Goal: Book appointment/travel/reservation

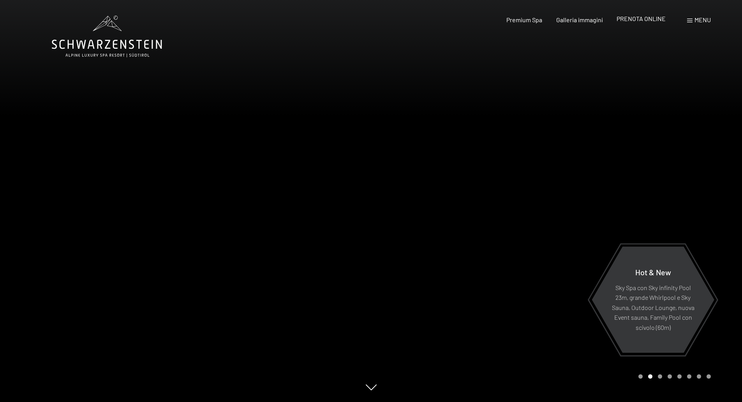
click at [639, 23] on div "PRENOTA ONLINE" at bounding box center [641, 18] width 49 height 9
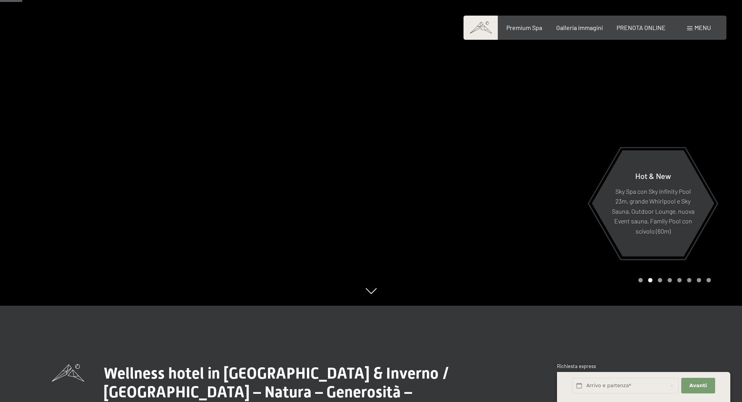
scroll to position [273, 0]
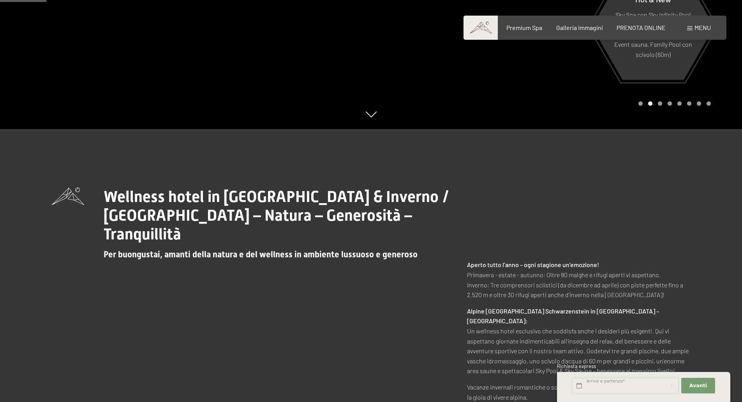
click at [633, 385] on input "text" at bounding box center [625, 386] width 106 height 16
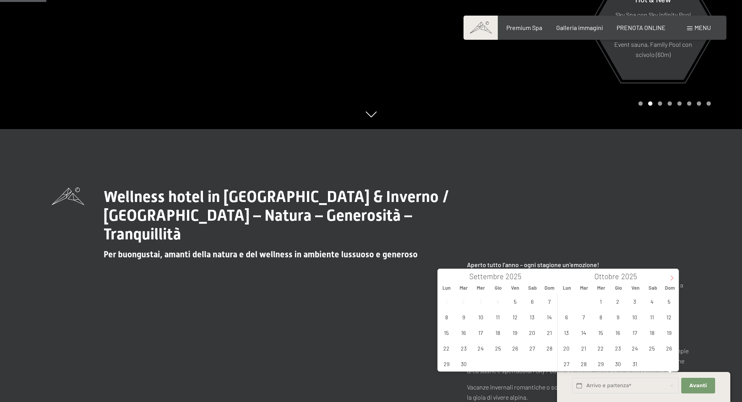
click at [670, 280] on icon at bounding box center [671, 277] width 5 height 5
click at [618, 318] on span "6" at bounding box center [618, 316] width 15 height 15
click at [669, 316] on span "9" at bounding box center [669, 316] width 15 height 15
type input "Gio. 06/11/2025 - Dom. 09/11/2025"
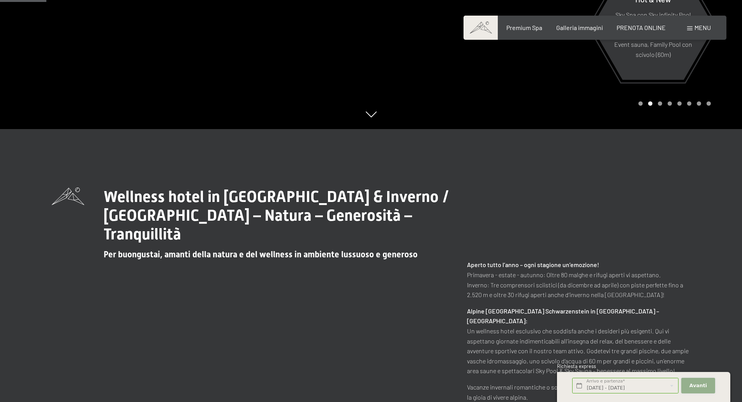
click at [689, 383] on button "Avanti Nascondere i campi dell'indirizzo" at bounding box center [699, 386] width 34 height 16
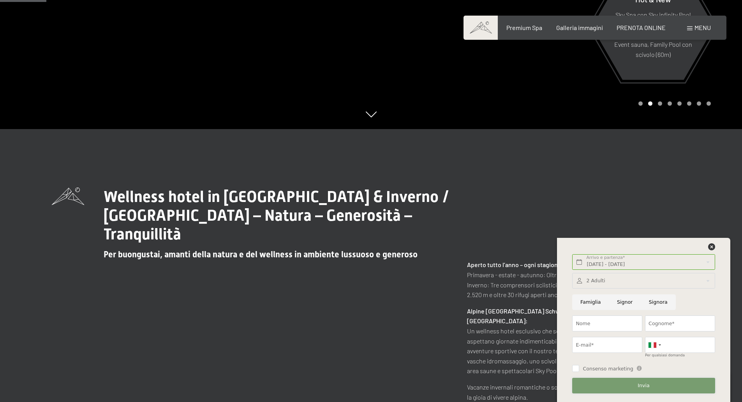
click at [649, 387] on span "Invia" at bounding box center [644, 385] width 12 height 7
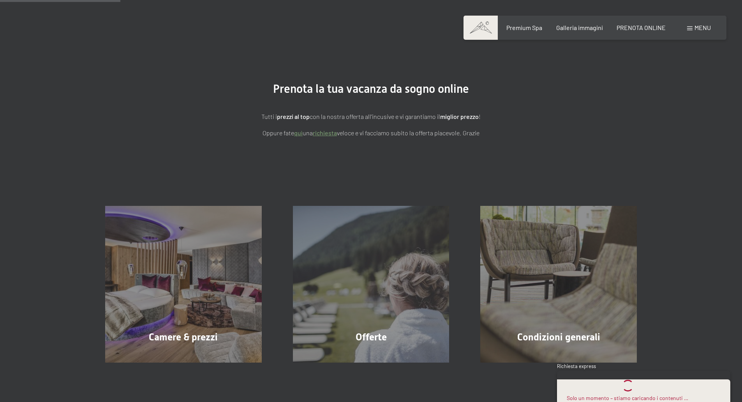
scroll to position [195, 0]
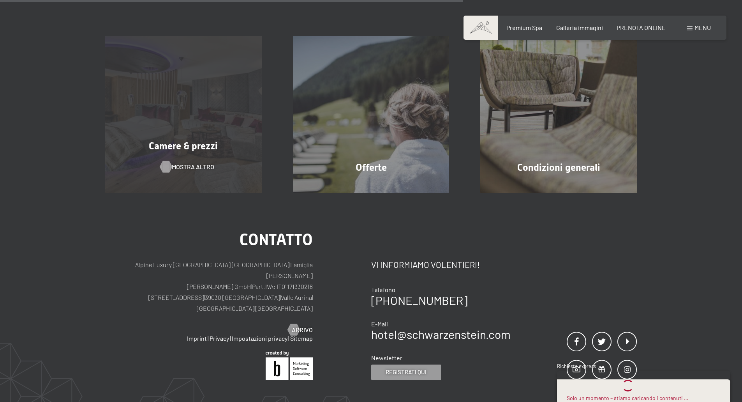
click at [197, 166] on span "mostra altro" at bounding box center [193, 166] width 42 height 9
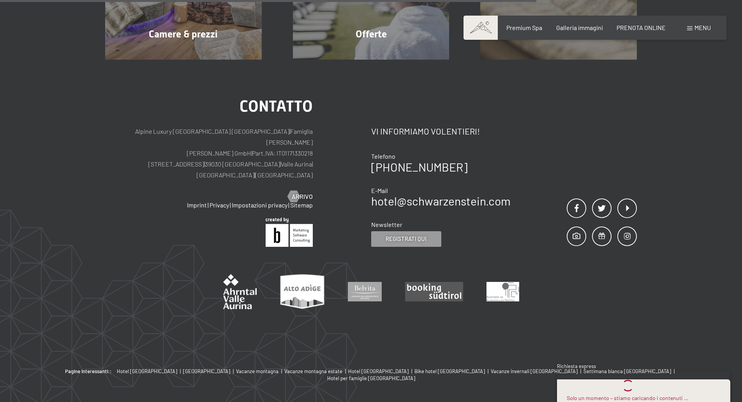
scroll to position [347, 0]
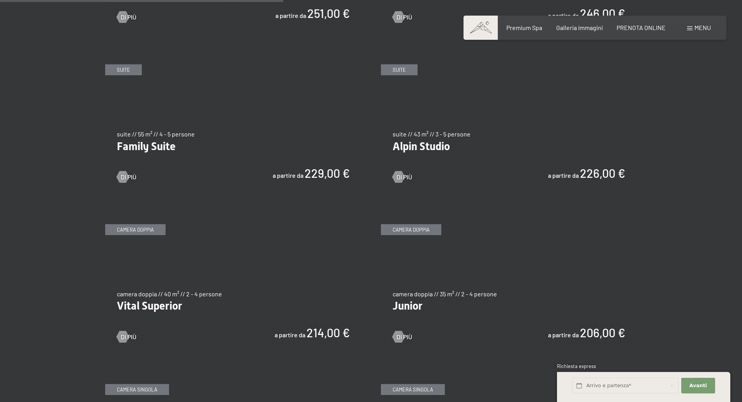
scroll to position [942, 0]
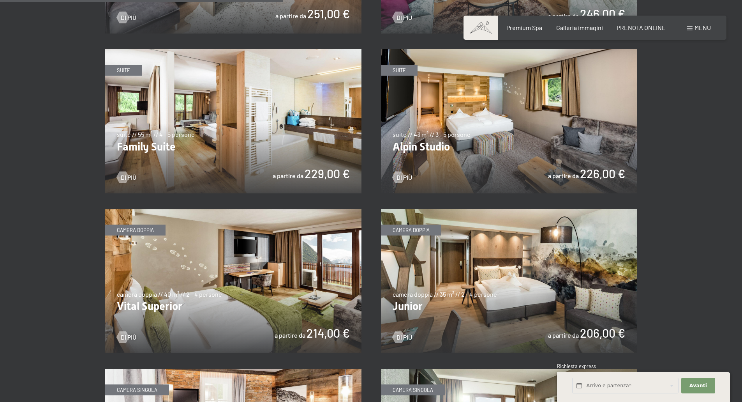
click at [440, 134] on img at bounding box center [509, 121] width 256 height 144
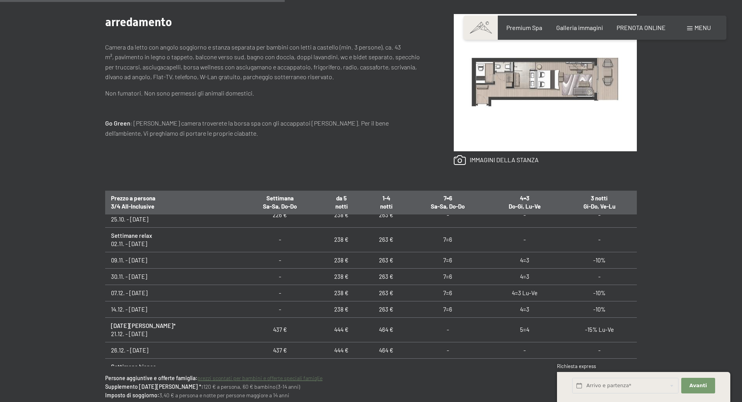
scroll to position [102, 0]
